Goal: Task Accomplishment & Management: Manage account settings

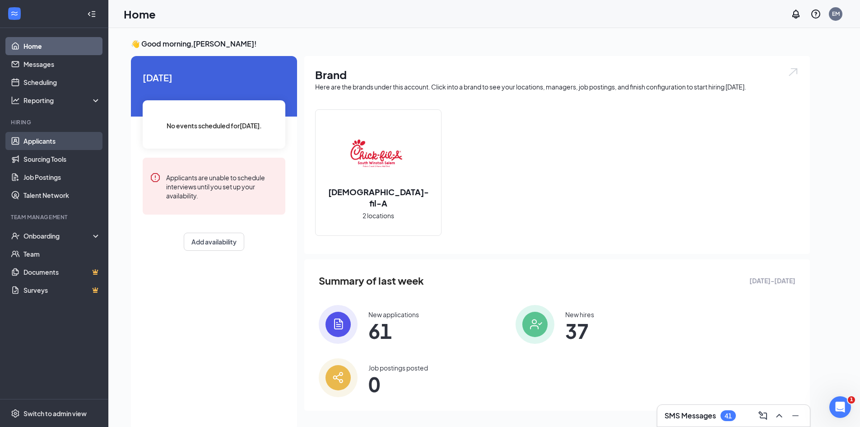
click at [58, 137] on link "Applicants" at bounding box center [61, 141] width 77 height 18
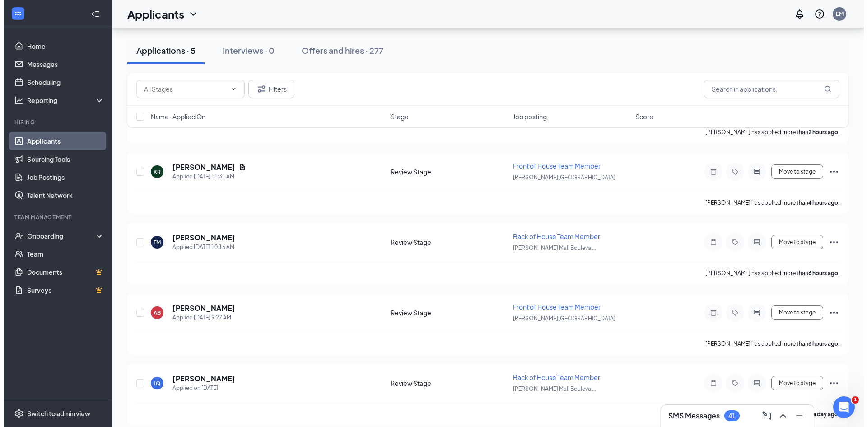
scroll to position [154, 0]
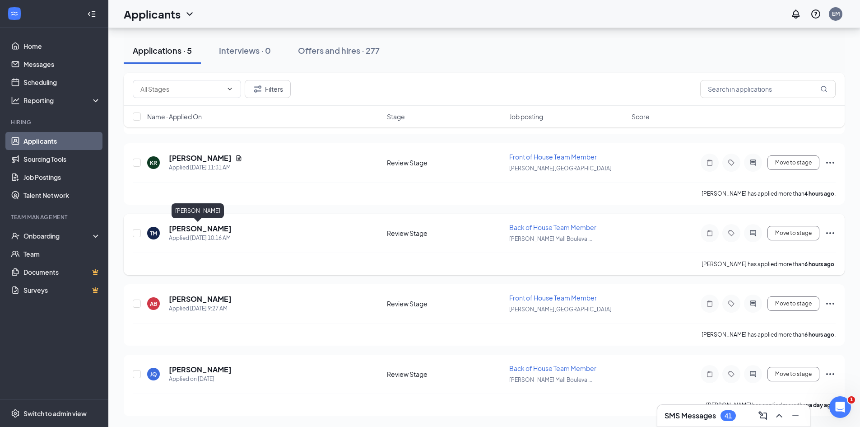
click at [187, 225] on h5 "[PERSON_NAME]" at bounding box center [200, 229] width 63 height 10
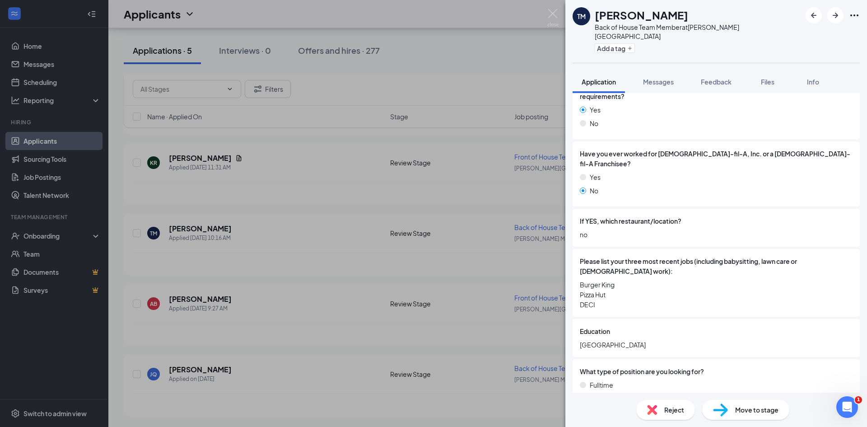
scroll to position [273, 0]
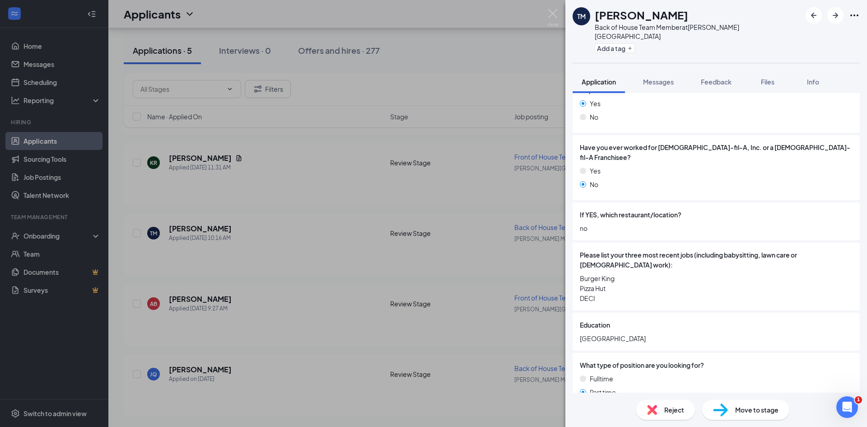
click at [658, 416] on div "Reject" at bounding box center [665, 410] width 59 height 20
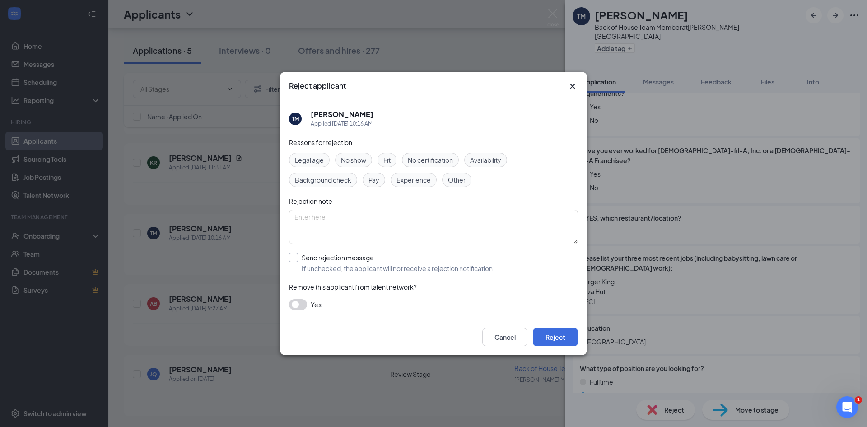
click at [343, 260] on input "Send rejection message If unchecked, the applicant will not receive a rejection…" at bounding box center [391, 263] width 205 height 20
checkbox input "true"
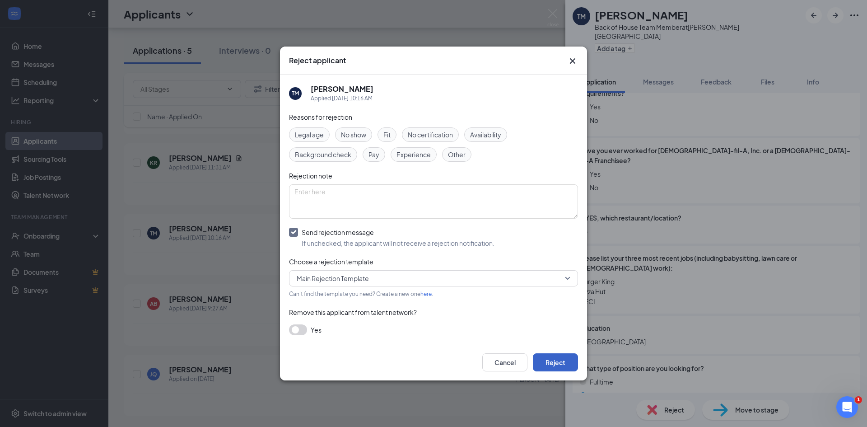
click at [544, 366] on button "Reject" at bounding box center [555, 362] width 45 height 18
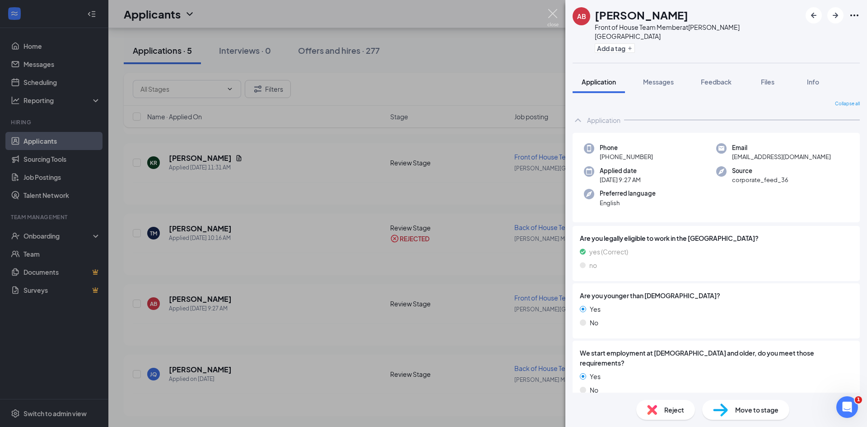
click at [557, 10] on img at bounding box center [552, 18] width 11 height 18
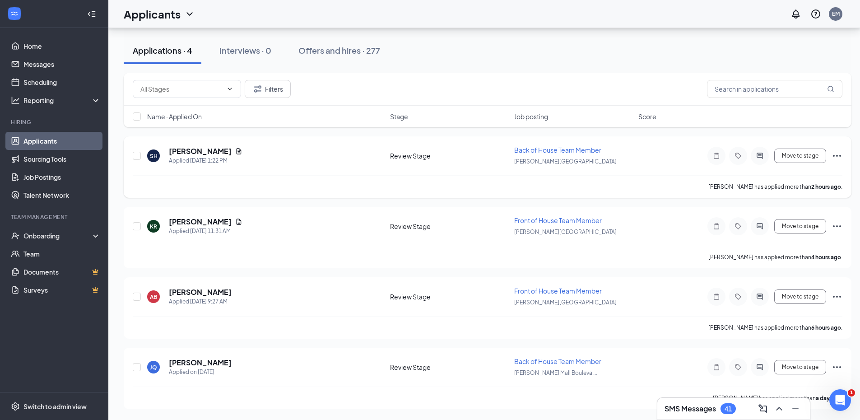
scroll to position [91, 0]
click at [188, 363] on h5 "[PERSON_NAME]" at bounding box center [200, 363] width 63 height 10
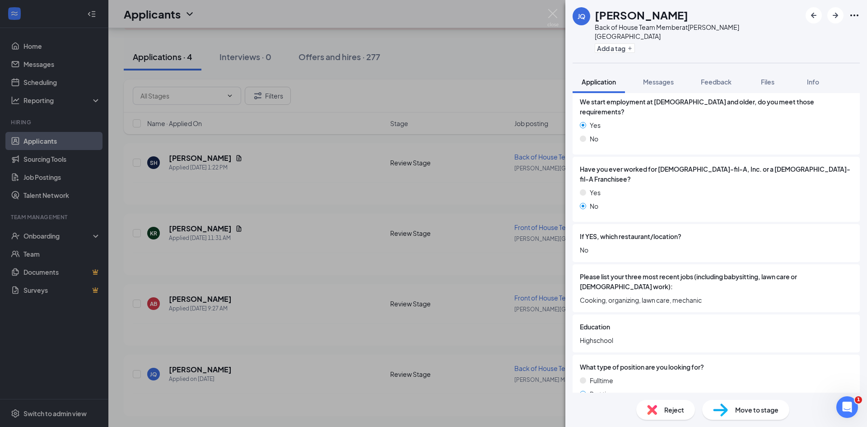
scroll to position [278, 0]
click at [671, 390] on div "What type of position are you looking for? Fulltime Part time Seasonal" at bounding box center [716, 387] width 287 height 69
click at [666, 400] on div "Reject" at bounding box center [665, 410] width 59 height 20
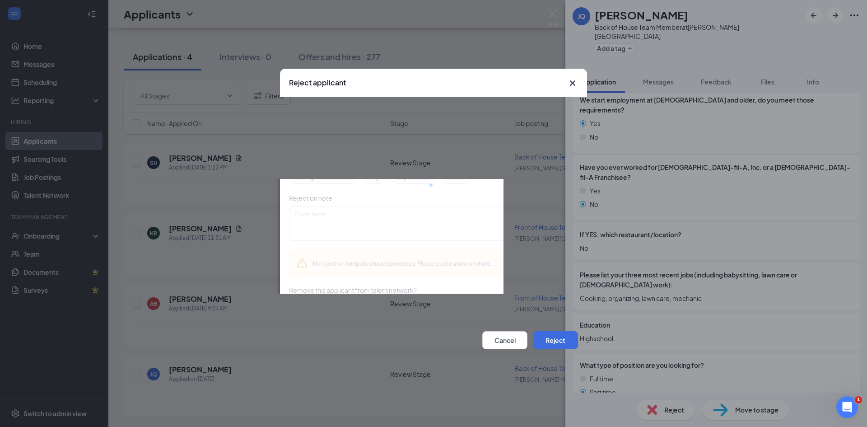
scroll to position [275, 0]
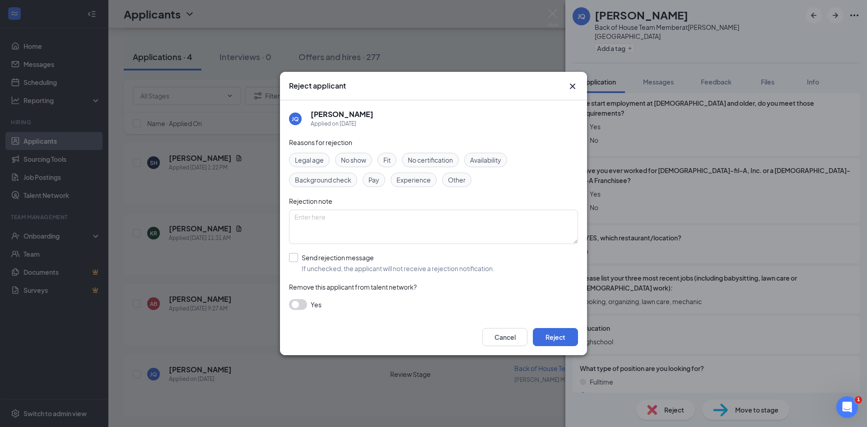
click at [362, 256] on input "Send rejection message If unchecked, the applicant will not receive a rejection…" at bounding box center [391, 263] width 205 height 20
checkbox input "true"
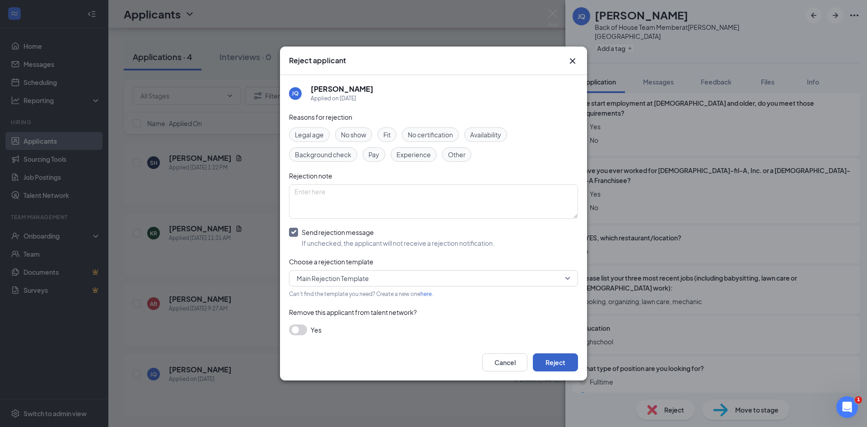
click at [574, 366] on button "Reject" at bounding box center [555, 362] width 45 height 18
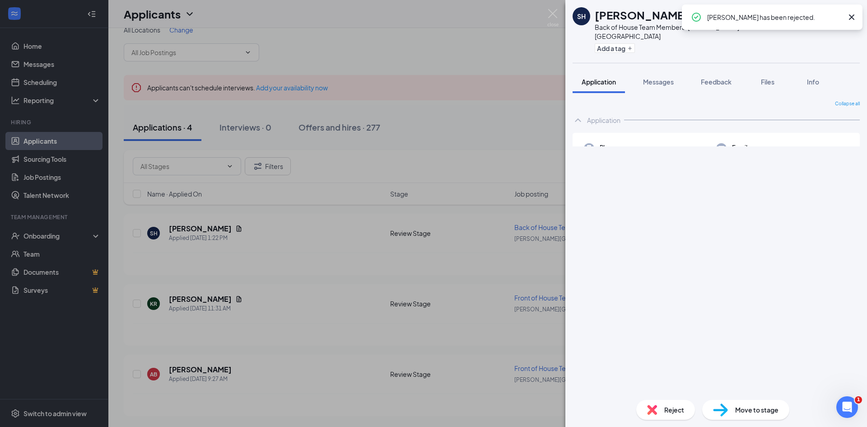
click at [429, 51] on div "SH [PERSON_NAME] Back of House Team Member at [PERSON_NAME][GEOGRAPHIC_DATA] Ad…" at bounding box center [433, 213] width 867 height 427
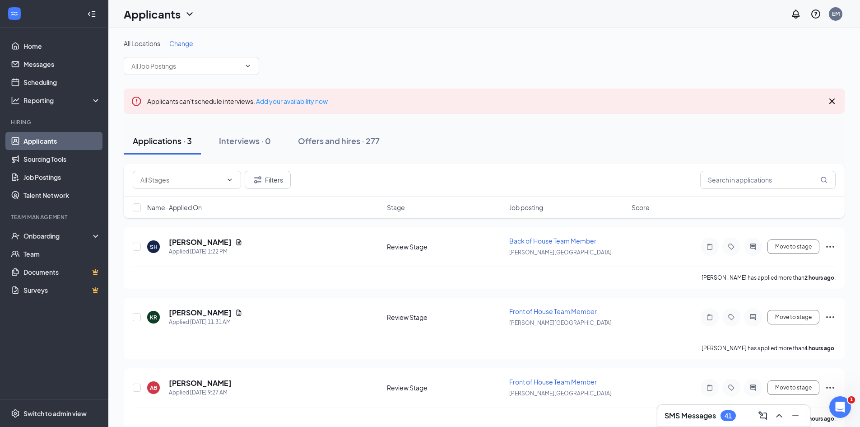
click at [723, 418] on div "41" at bounding box center [728, 415] width 15 height 11
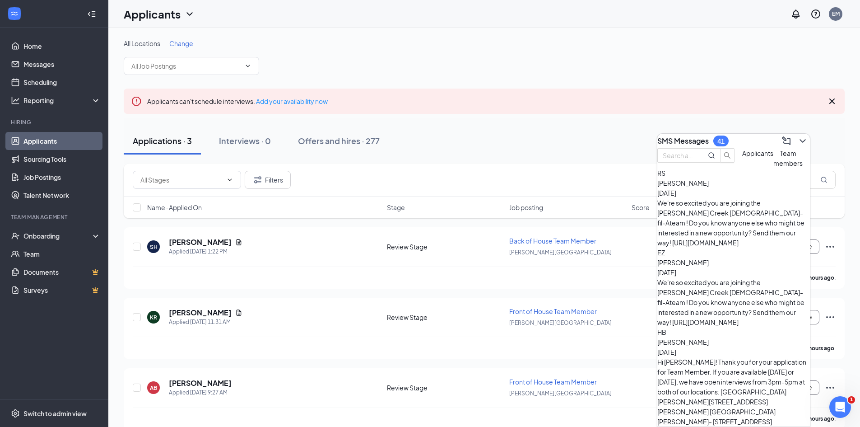
click at [744, 216] on div "We're so excited you are joining the [PERSON_NAME] Creek [DEMOGRAPHIC_DATA]-fil…" at bounding box center [733, 223] width 153 height 50
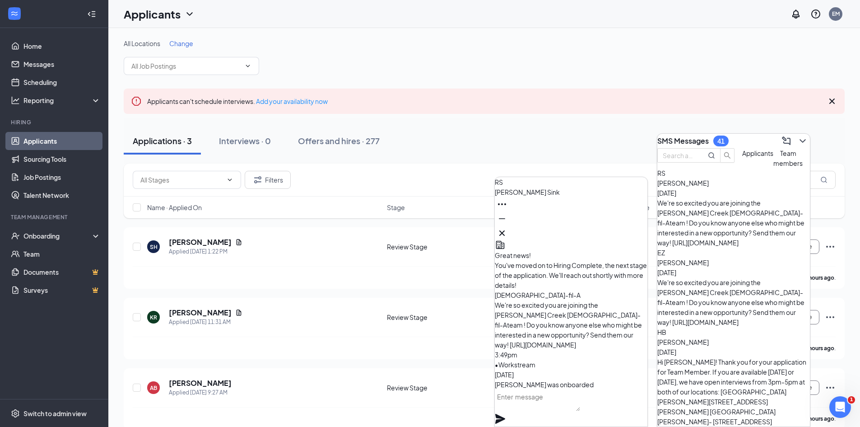
scroll to position [-226, 0]
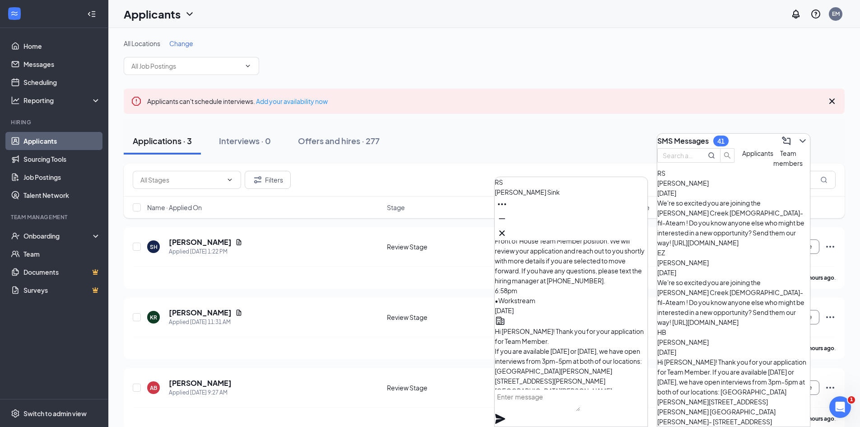
click at [642, 228] on div "[PERSON_NAME]" at bounding box center [571, 208] width 153 height 63
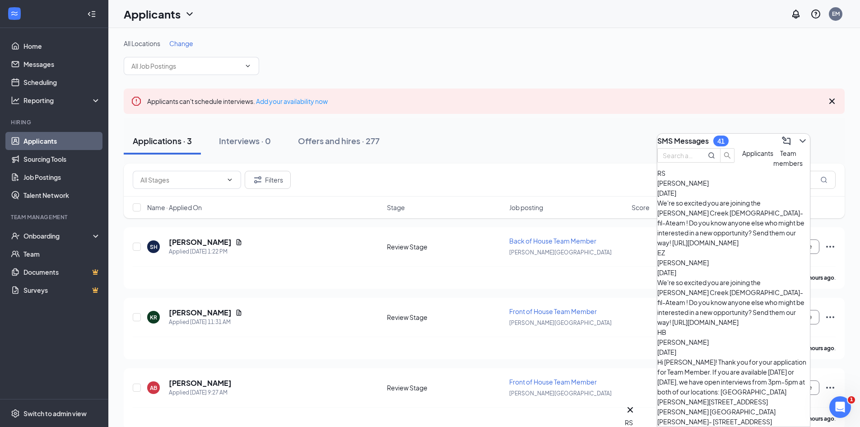
click at [529, 81] on div "All Locations Change Applicants can't schedule interviews. Add your availabilit…" at bounding box center [484, 234] width 721 height 391
click at [797, 139] on icon "ChevronDown" at bounding box center [802, 140] width 11 height 11
